Goal: Find specific page/section: Find specific page/section

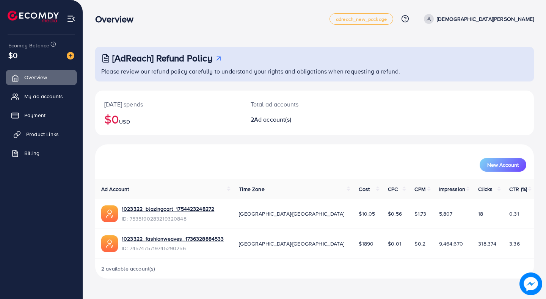
click at [45, 135] on span "Product Links" at bounding box center [42, 134] width 33 height 8
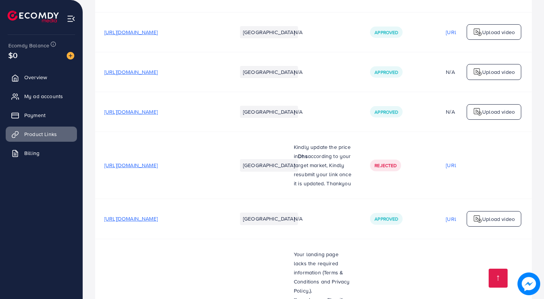
scroll to position [6224, 0]
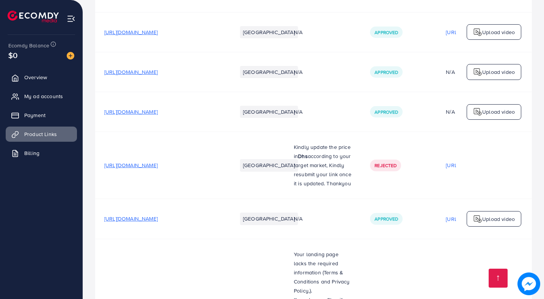
click at [37, 98] on span "My ad accounts" at bounding box center [45, 97] width 39 height 8
click at [41, 97] on span "My ad accounts" at bounding box center [45, 97] width 39 height 8
